Goal: Navigation & Orientation: Find specific page/section

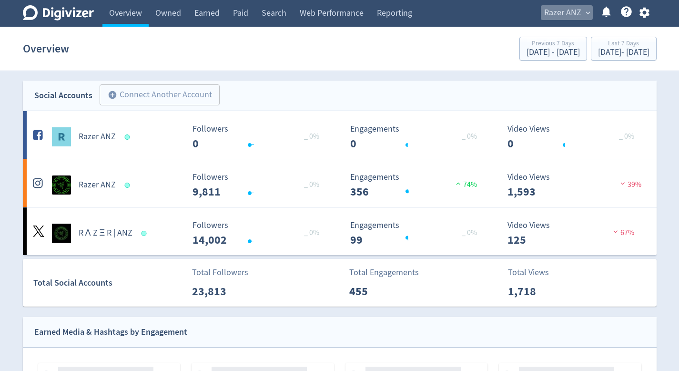
click at [564, 11] on span "Razer ANZ" at bounding box center [562, 12] width 37 height 15
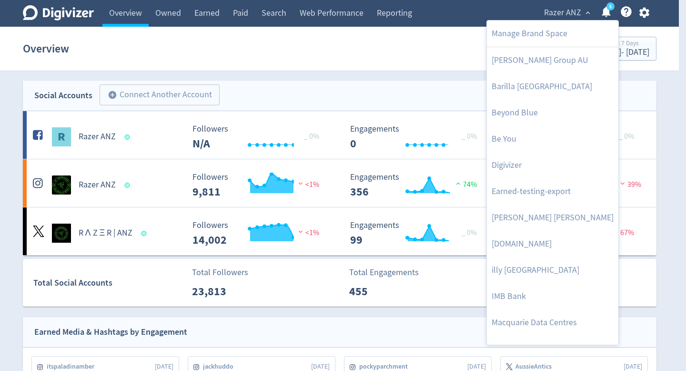
click at [405, 69] on div at bounding box center [343, 185] width 686 height 371
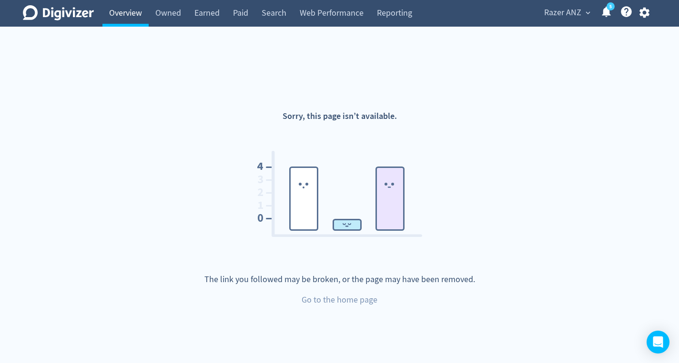
click at [133, 17] on link "Overview" at bounding box center [125, 13] width 46 height 27
